Goal: Transaction & Acquisition: Purchase product/service

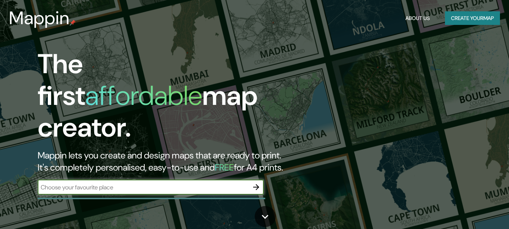
click at [139, 183] on input "text" at bounding box center [143, 187] width 211 height 9
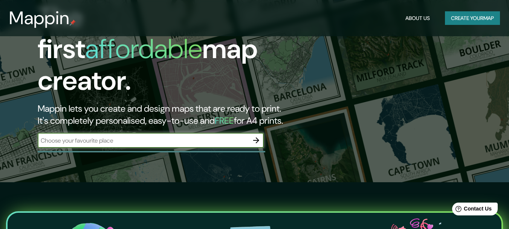
click at [207, 136] on input "text" at bounding box center [143, 140] width 211 height 9
type input "[GEOGRAPHIC_DATA]"
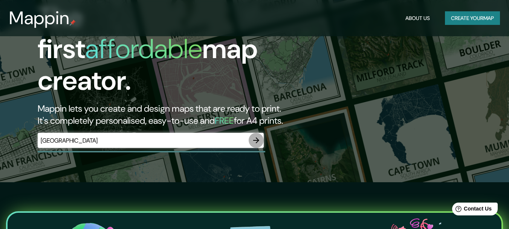
click at [252, 136] on icon "button" at bounding box center [256, 140] width 9 height 9
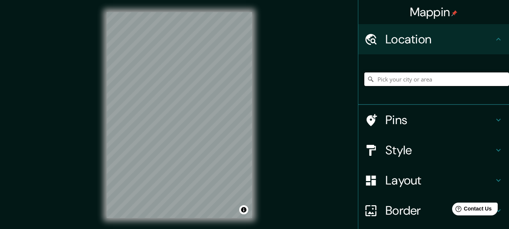
click at [412, 76] on input "Pick your city or area" at bounding box center [436, 79] width 145 height 14
type input "HUANCAYO"
